Goal: Use online tool/utility: Utilize a website feature to perform a specific function

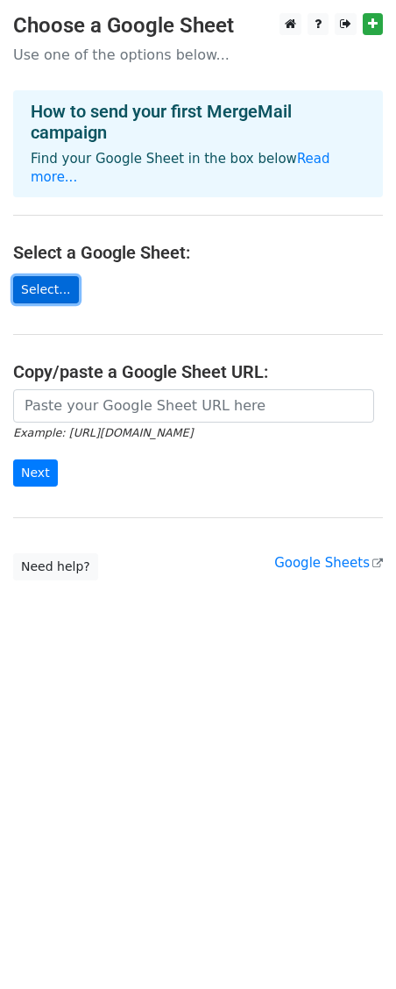
click at [54, 276] on link "Select..." at bounding box center [46, 289] width 66 height 27
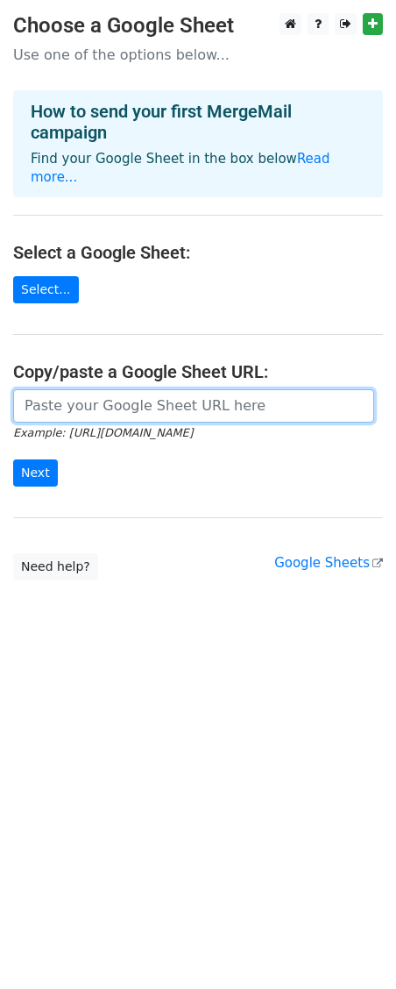
click at [103, 389] on input "url" at bounding box center [193, 405] width 361 height 33
paste input "https://docs.google.com/spreadsheets/d/1xBqmtGNNTofhAUfHF9My13i5WGuyi_iX6WGrJLJ…"
type input "https://docs.google.com/spreadsheets/d/1xBqmtGNNTofhAUfHF9My13i5WGuyi_iX6WGrJLJ…"
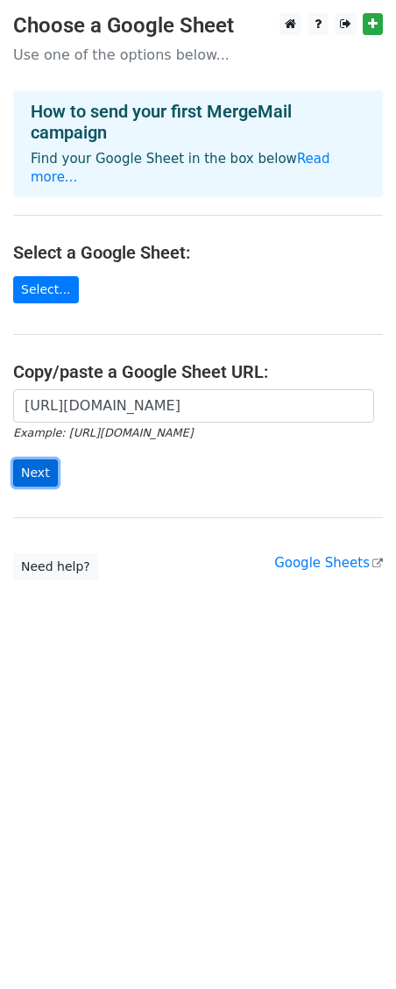
scroll to position [0, 0]
click at [41, 460] on input "Next" at bounding box center [35, 473] width 45 height 27
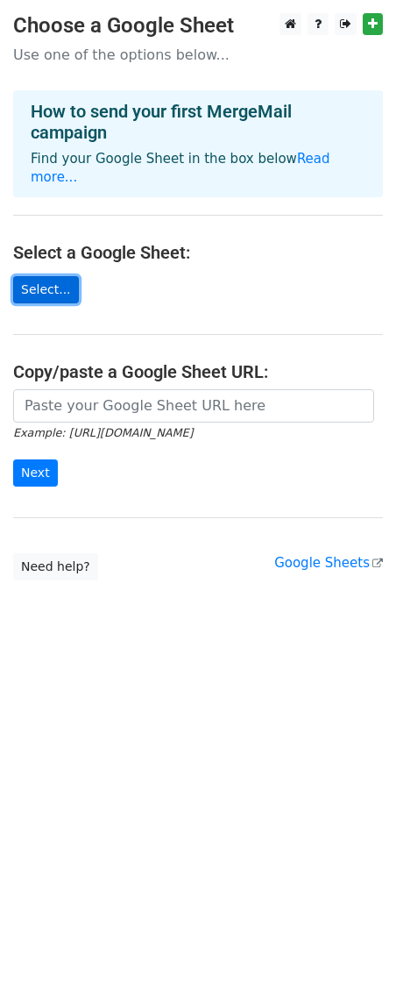
click at [41, 276] on link "Select..." at bounding box center [46, 289] width 66 height 27
